Goal: Find specific page/section: Find specific page/section

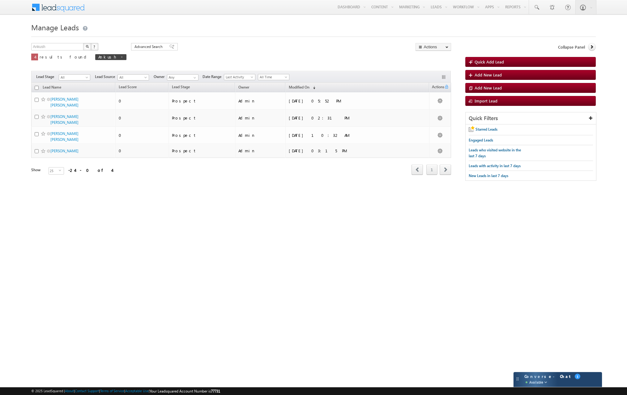
click at [581, 378] on div "Converse - Chat Available 1" at bounding box center [558, 379] width 88 height 15
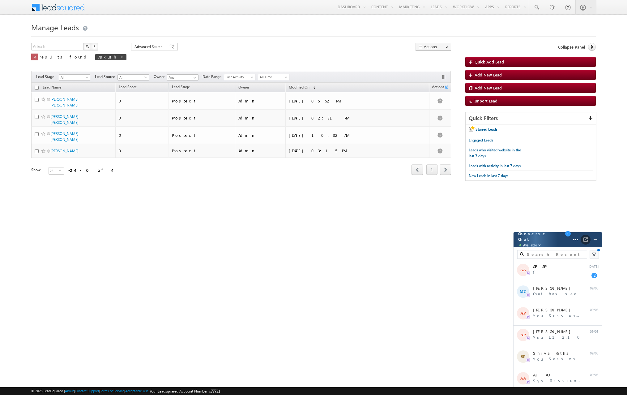
click at [586, 236] on img at bounding box center [586, 239] width 6 height 6
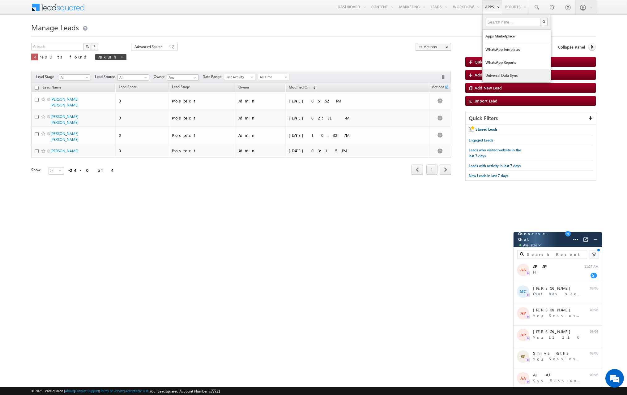
click at [493, 74] on link "Universal Data Sync" at bounding box center [517, 75] width 68 height 13
